Goal: Information Seeking & Learning: Learn about a topic

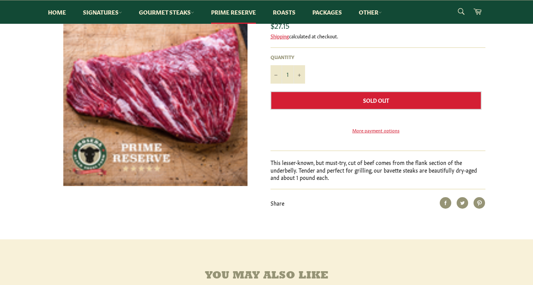
scroll to position [111, 0]
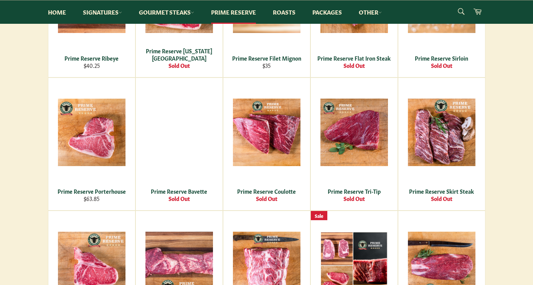
scroll to position [231, 0]
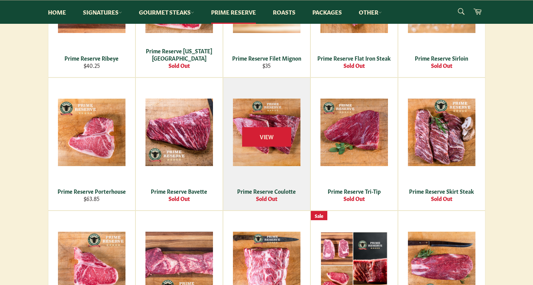
click at [260, 187] on div "Prime Reserve Coulotte" at bounding box center [266, 190] width 77 height 7
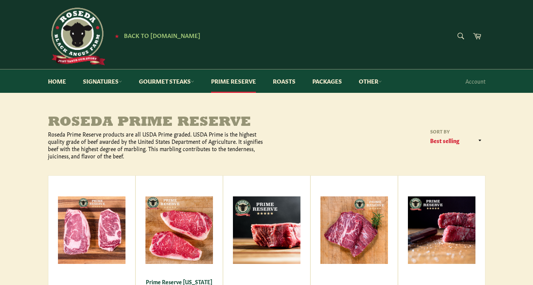
scroll to position [0, 0]
click at [293, 79] on link "Roasts" at bounding box center [284, 80] width 38 height 23
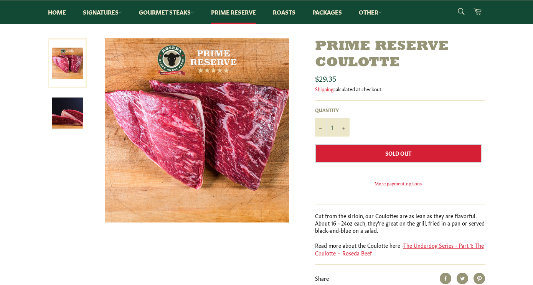
scroll to position [72, 0]
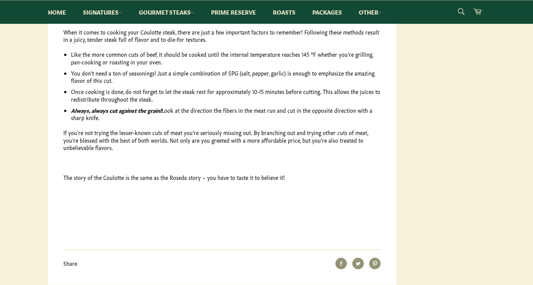
scroll to position [755, 0]
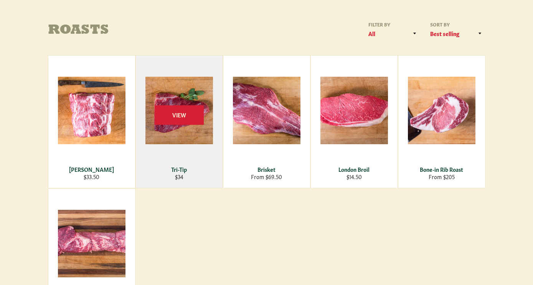
scroll to position [97, 0]
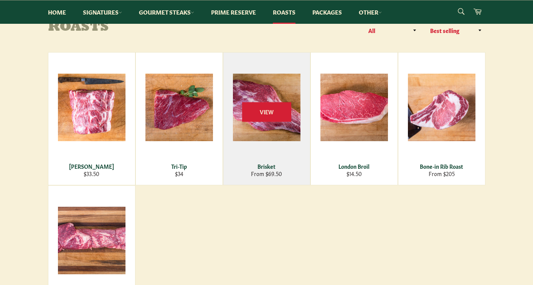
click at [261, 165] on div "Brisket" at bounding box center [266, 166] width 77 height 7
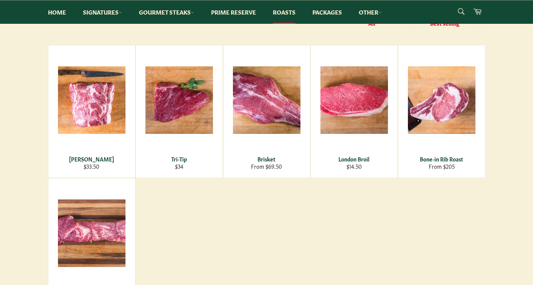
scroll to position [95, 0]
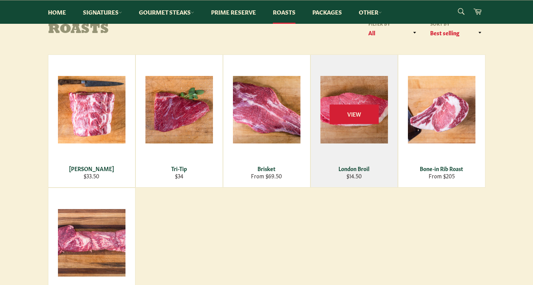
click at [353, 169] on div "London Broil" at bounding box center [353, 168] width 77 height 7
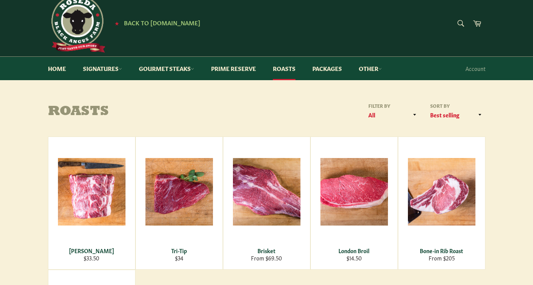
scroll to position [11, 0]
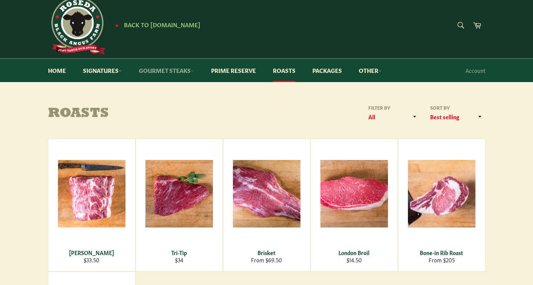
click at [172, 70] on link "Gourmet Steaks" at bounding box center [166, 70] width 71 height 23
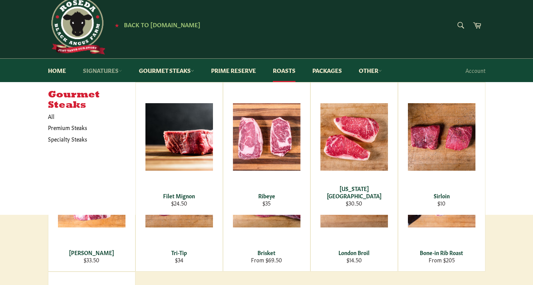
click at [115, 72] on link "Signatures" at bounding box center [102, 70] width 54 height 23
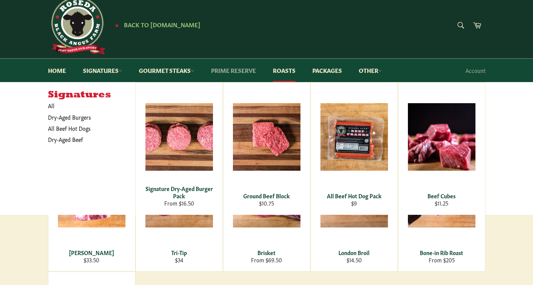
click at [230, 69] on link "Prime Reserve" at bounding box center [233, 70] width 60 height 23
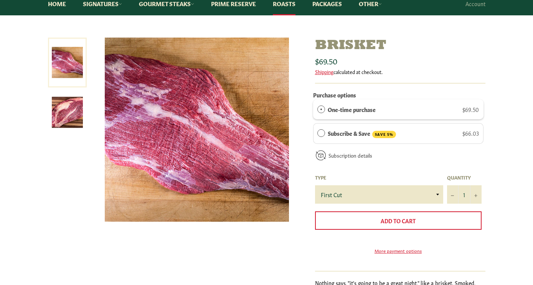
scroll to position [82, 0]
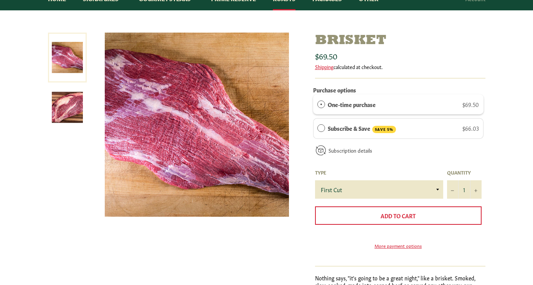
click at [299, 183] on div at bounding box center [196, 129] width 205 height 192
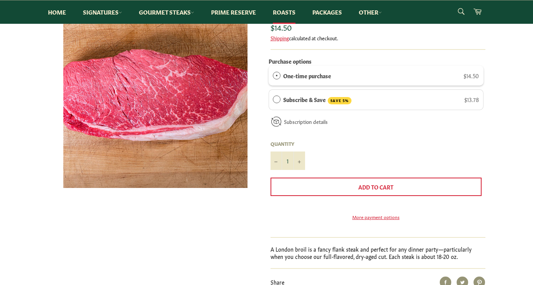
scroll to position [110, 0]
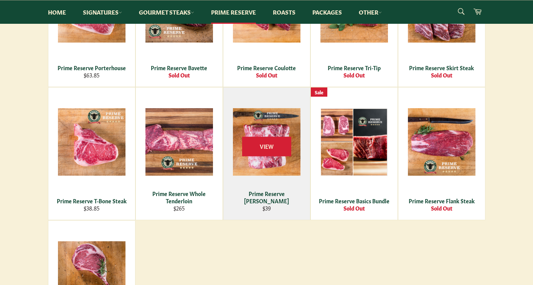
scroll to position [356, 0]
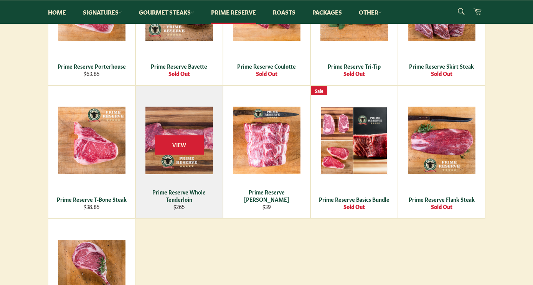
click at [174, 194] on div "Prime Reserve Whole Tenderloin" at bounding box center [178, 195] width 77 height 15
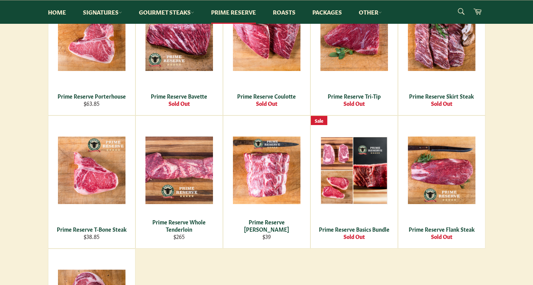
scroll to position [321, 0]
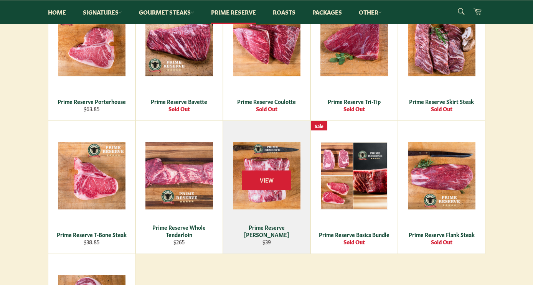
click at [250, 235] on div "Prime Reserve [PERSON_NAME]" at bounding box center [266, 231] width 77 height 15
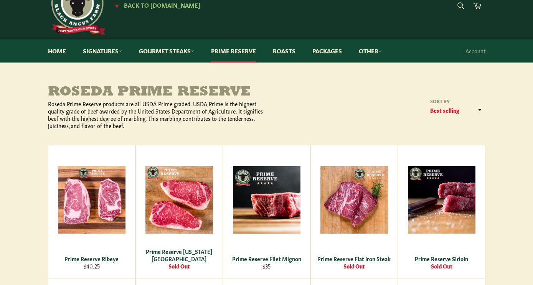
scroll to position [30, 0]
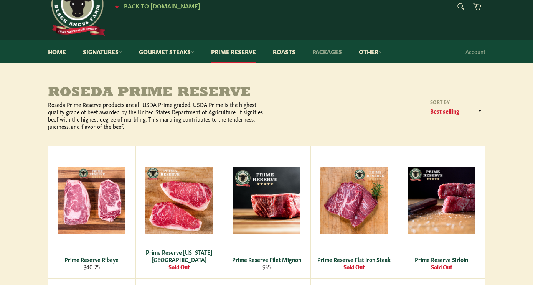
click at [321, 54] on link "Packages" at bounding box center [326, 51] width 45 height 23
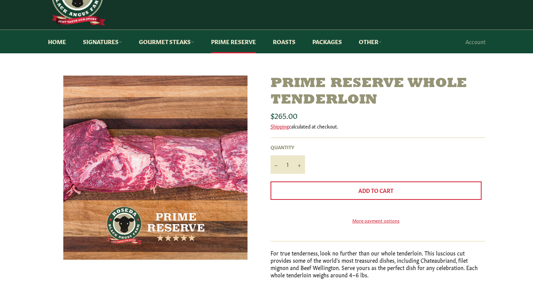
scroll to position [39, 0]
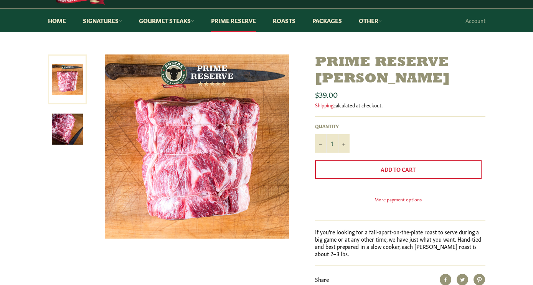
scroll to position [61, 0]
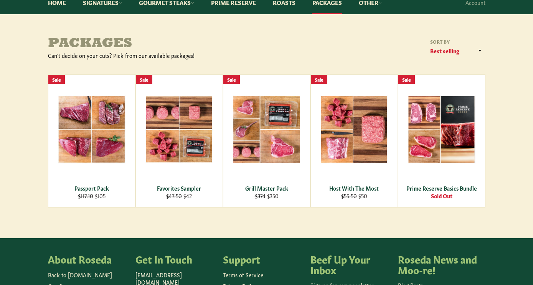
scroll to position [79, 0]
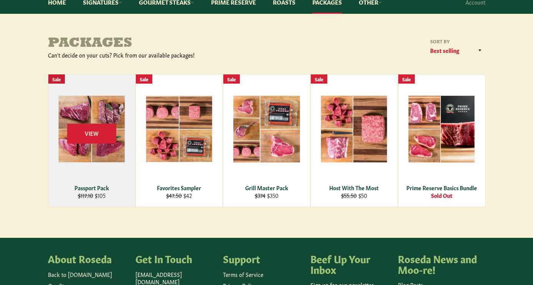
click at [97, 189] on div "Passport Pack" at bounding box center [91, 187] width 77 height 7
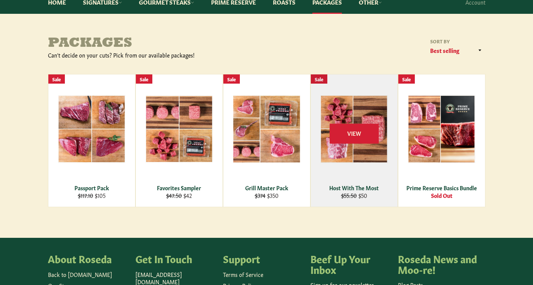
click at [344, 185] on div "Host With The Most" at bounding box center [353, 187] width 77 height 7
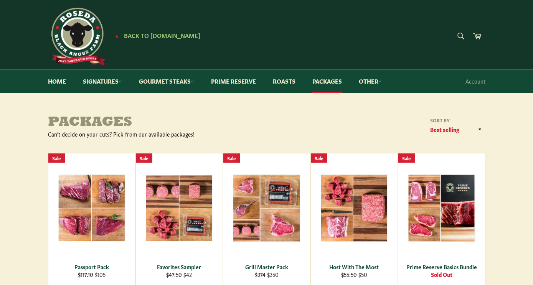
scroll to position [0, 0]
click at [130, 38] on span "Back to [DOMAIN_NAME]" at bounding box center [162, 35] width 76 height 8
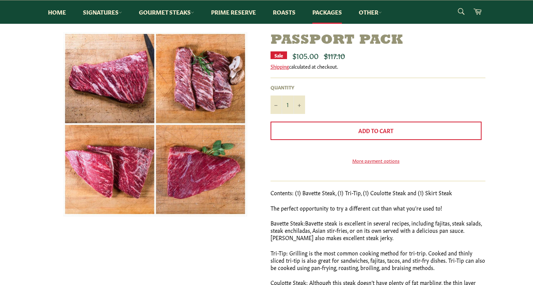
scroll to position [75, 0]
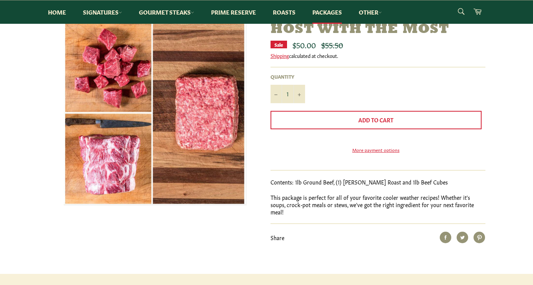
scroll to position [94, 0]
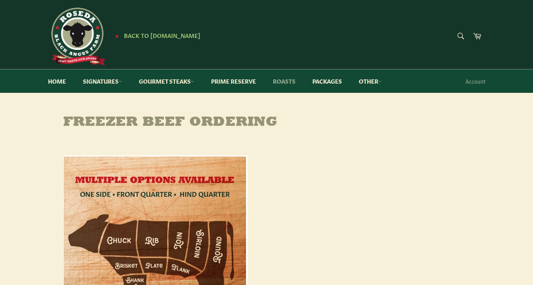
click at [284, 82] on link "Roasts" at bounding box center [284, 80] width 38 height 23
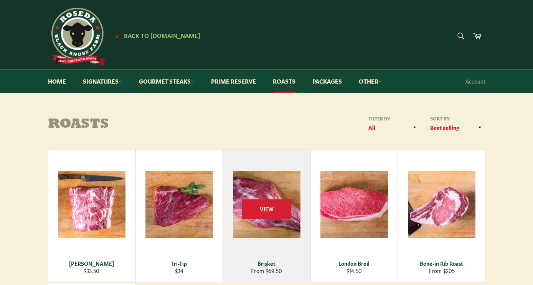
click at [270, 196] on div "View" at bounding box center [266, 216] width 87 height 132
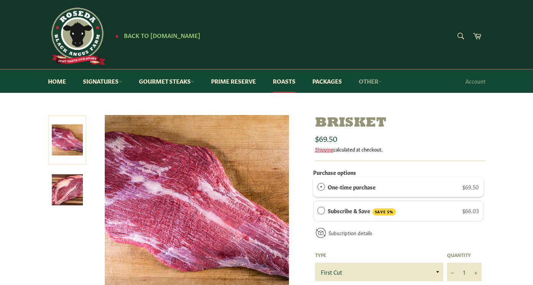
click at [382, 83] on icon at bounding box center [379, 81] width 3 height 3
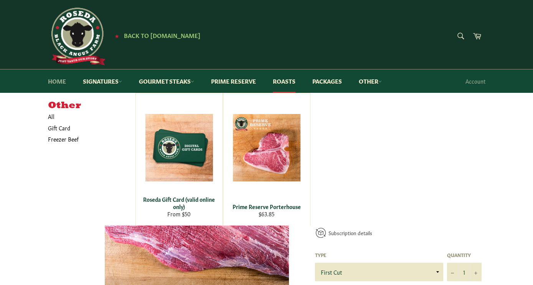
click at [58, 82] on link "Home" at bounding box center [56, 80] width 33 height 23
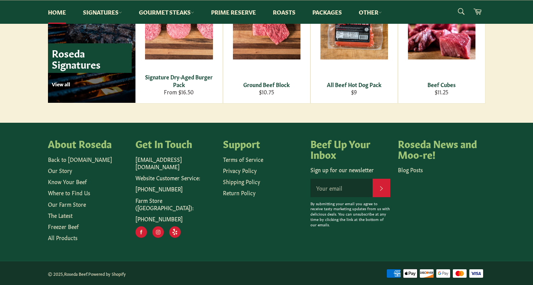
scroll to position [1116, 0]
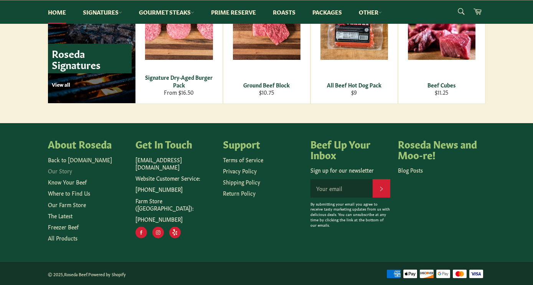
click at [58, 170] on link "Our Story" at bounding box center [60, 171] width 24 height 8
